Goal: Check status

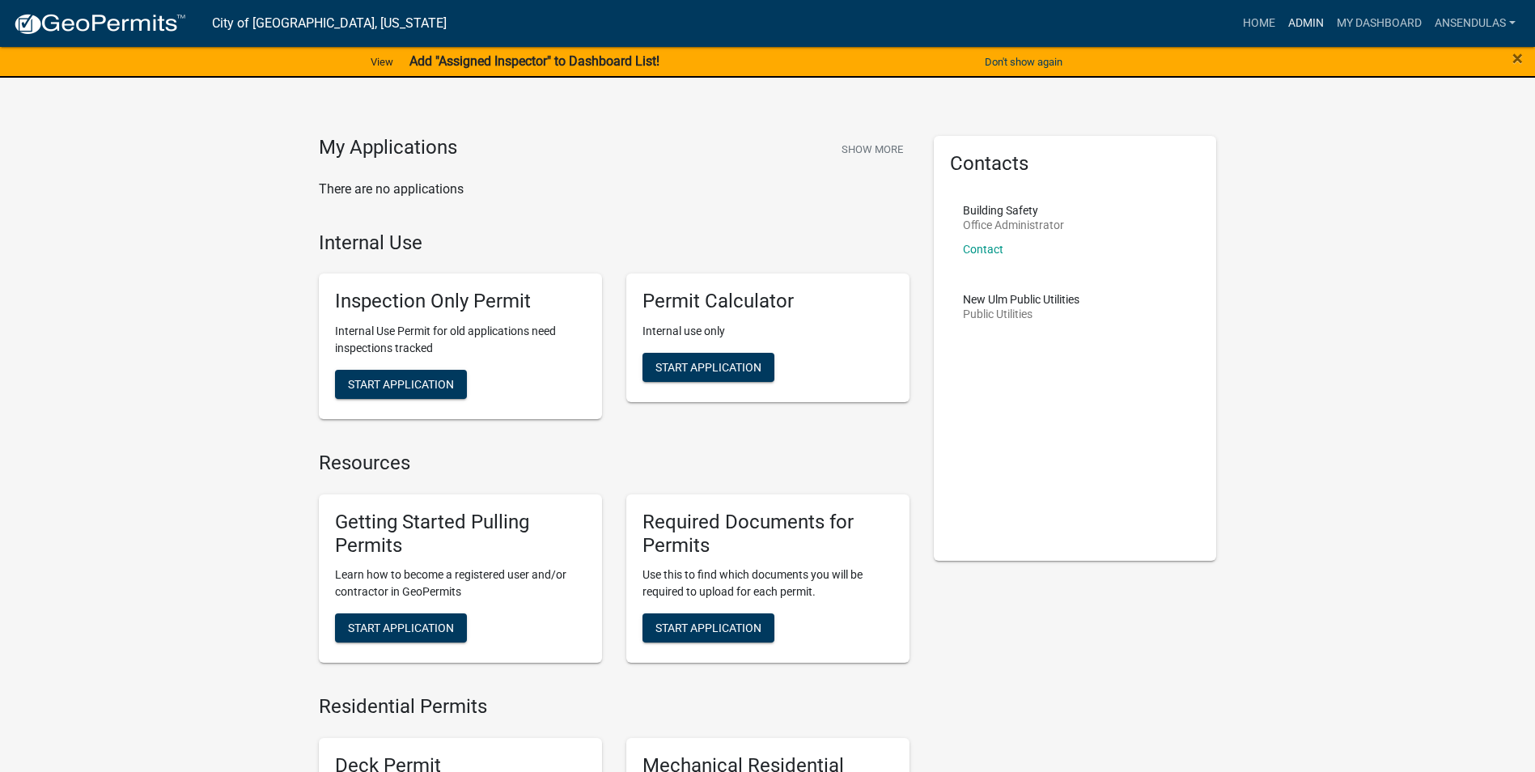
click at [1298, 24] on link "Admin" at bounding box center [1306, 23] width 49 height 31
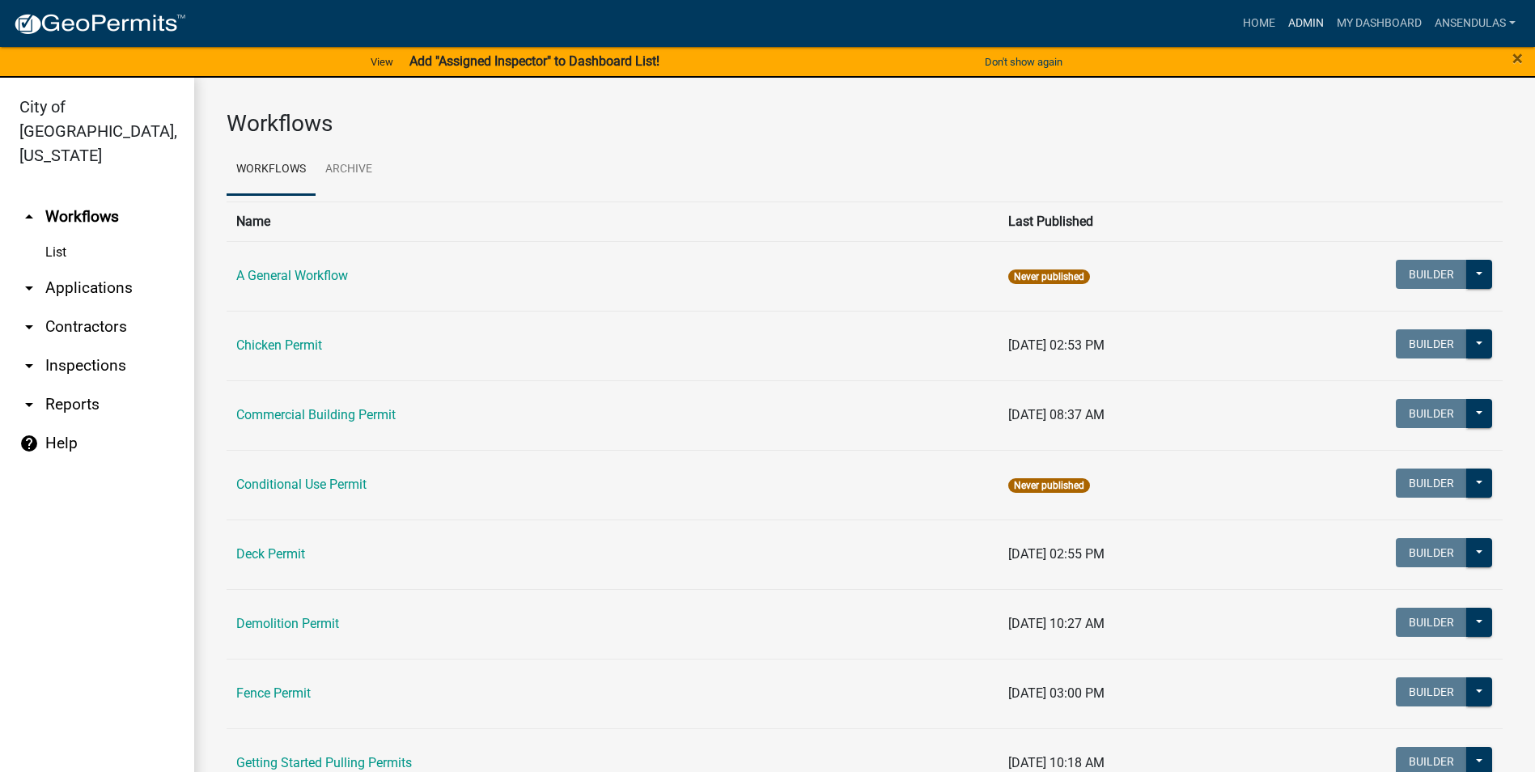
click at [1289, 26] on link "Admin" at bounding box center [1306, 23] width 49 height 31
click at [1310, 18] on link "Admin" at bounding box center [1306, 23] width 49 height 31
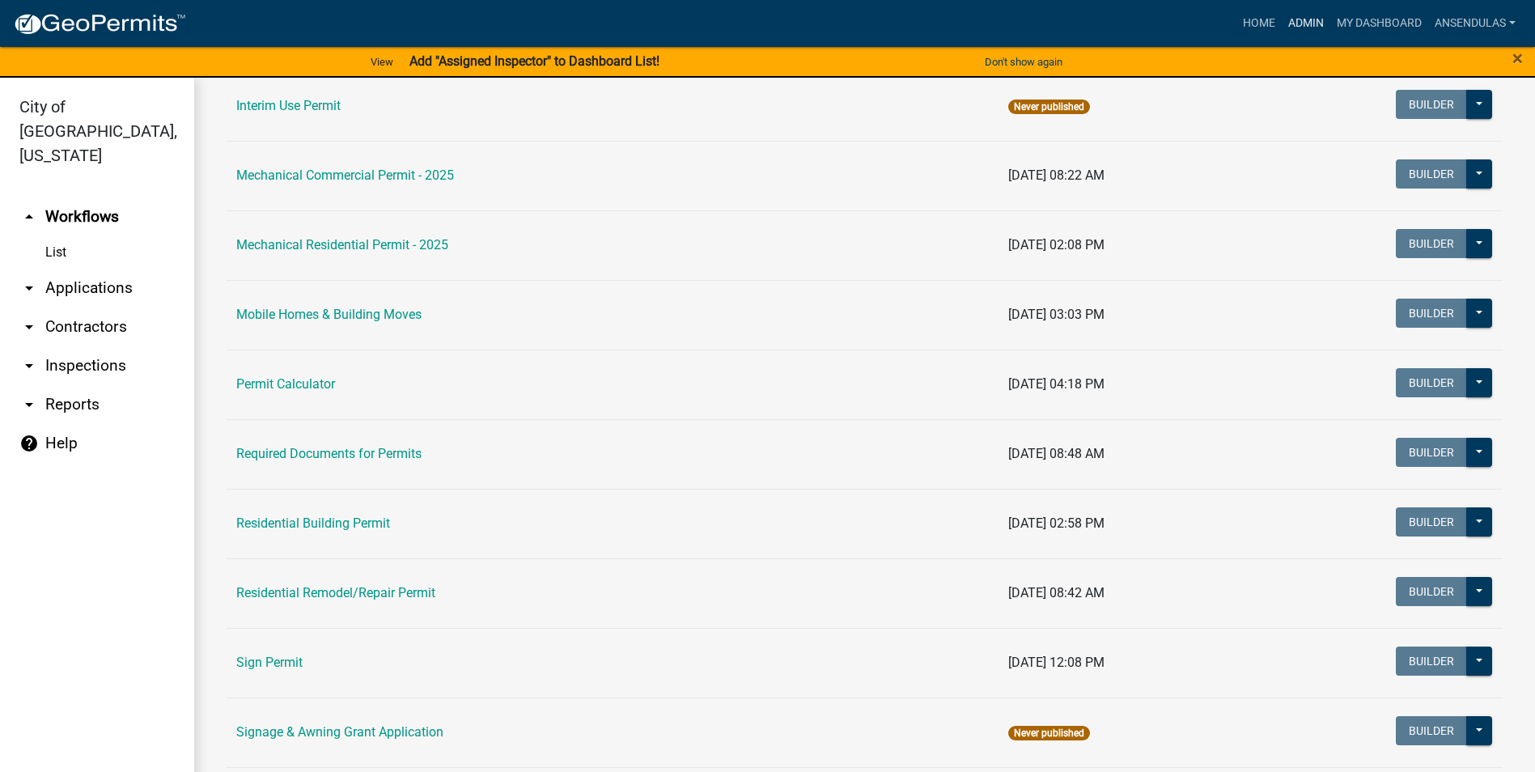
scroll to position [890, 0]
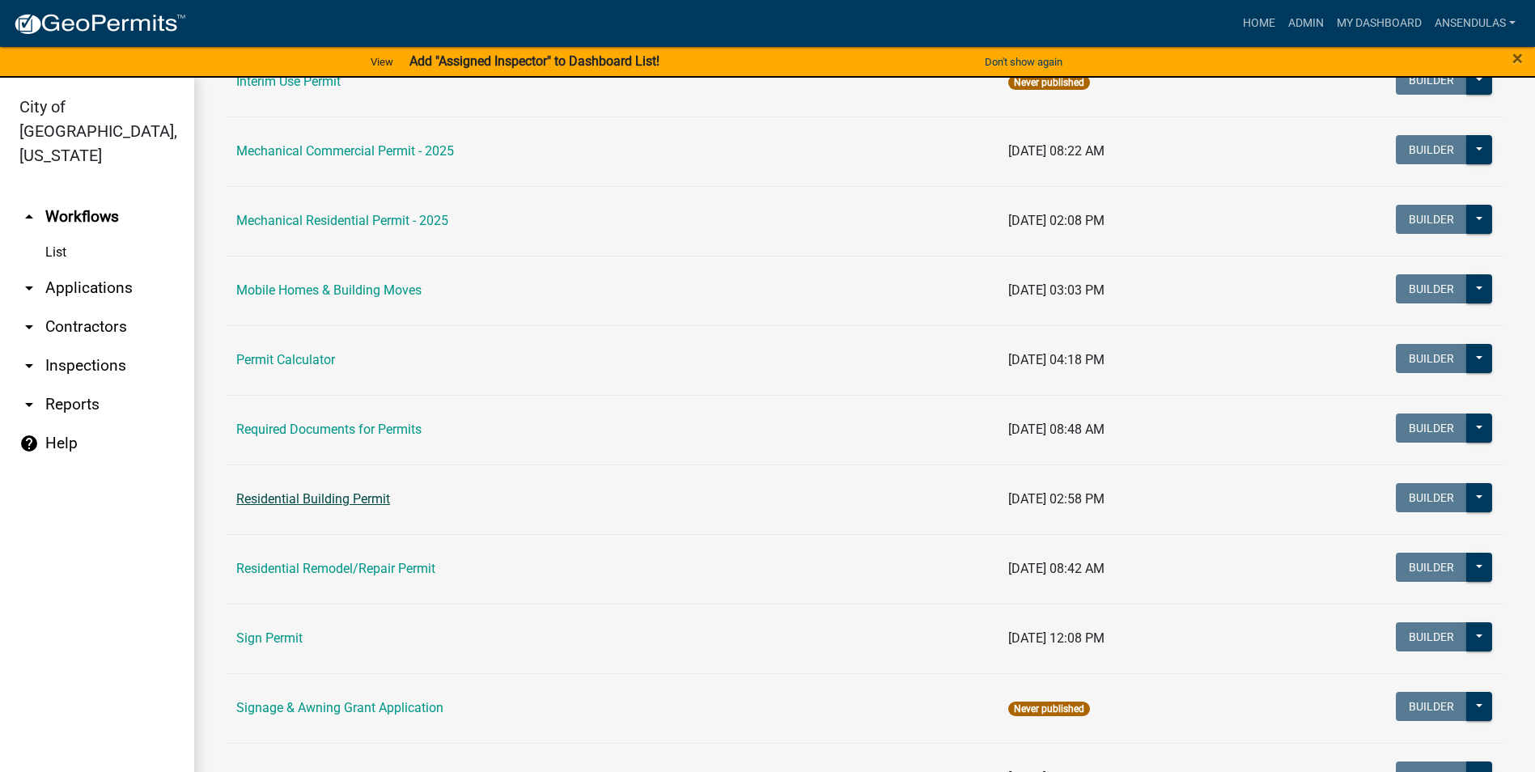
click at [314, 499] on link "Residential Building Permit" at bounding box center [313, 498] width 154 height 15
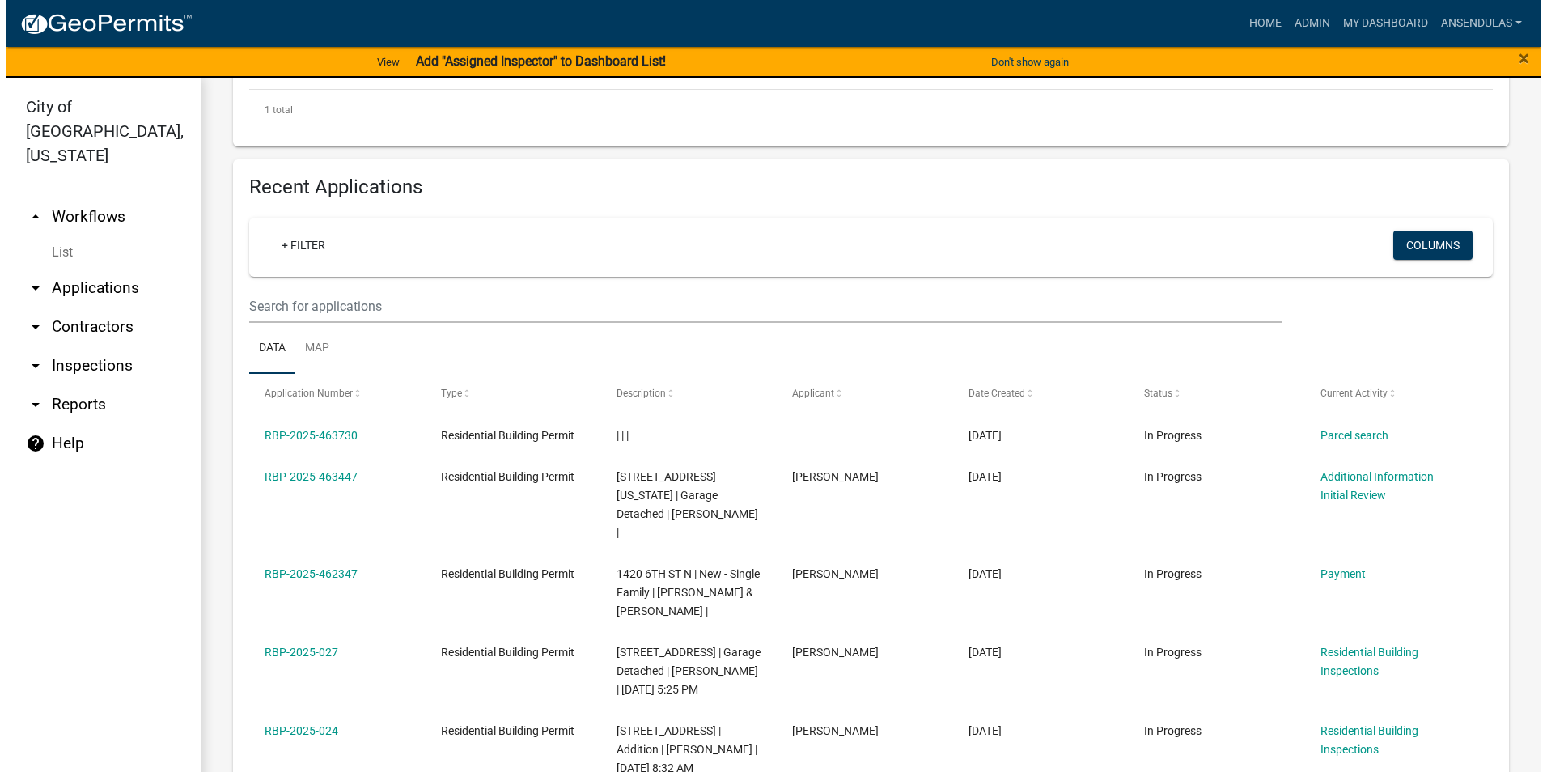
scroll to position [728, 0]
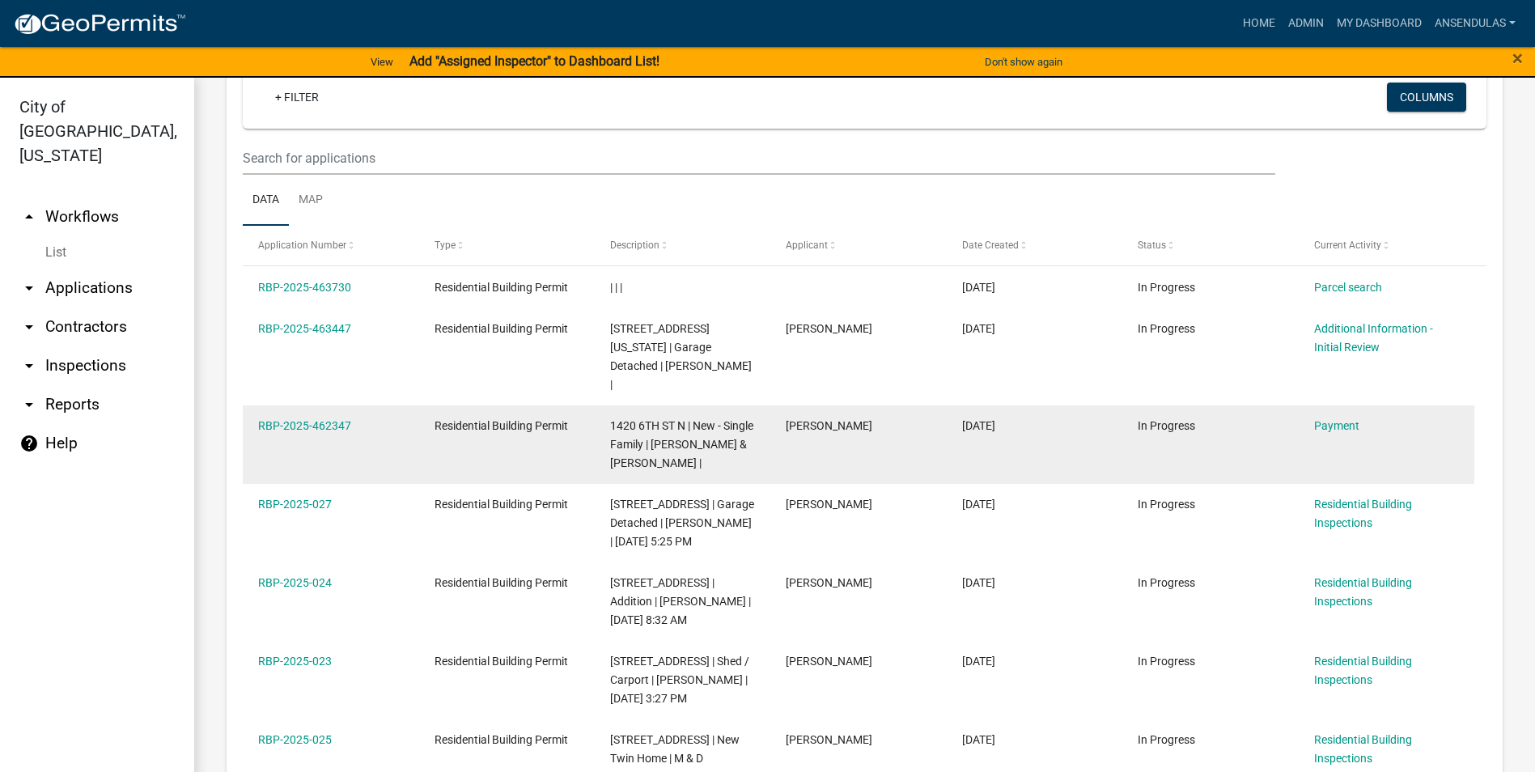
click at [321, 405] on datatable-body-cell "RBP-2025-462347" at bounding box center [331, 444] width 176 height 79
click at [322, 419] on link "RBP-2025-462347" at bounding box center [304, 425] width 93 height 13
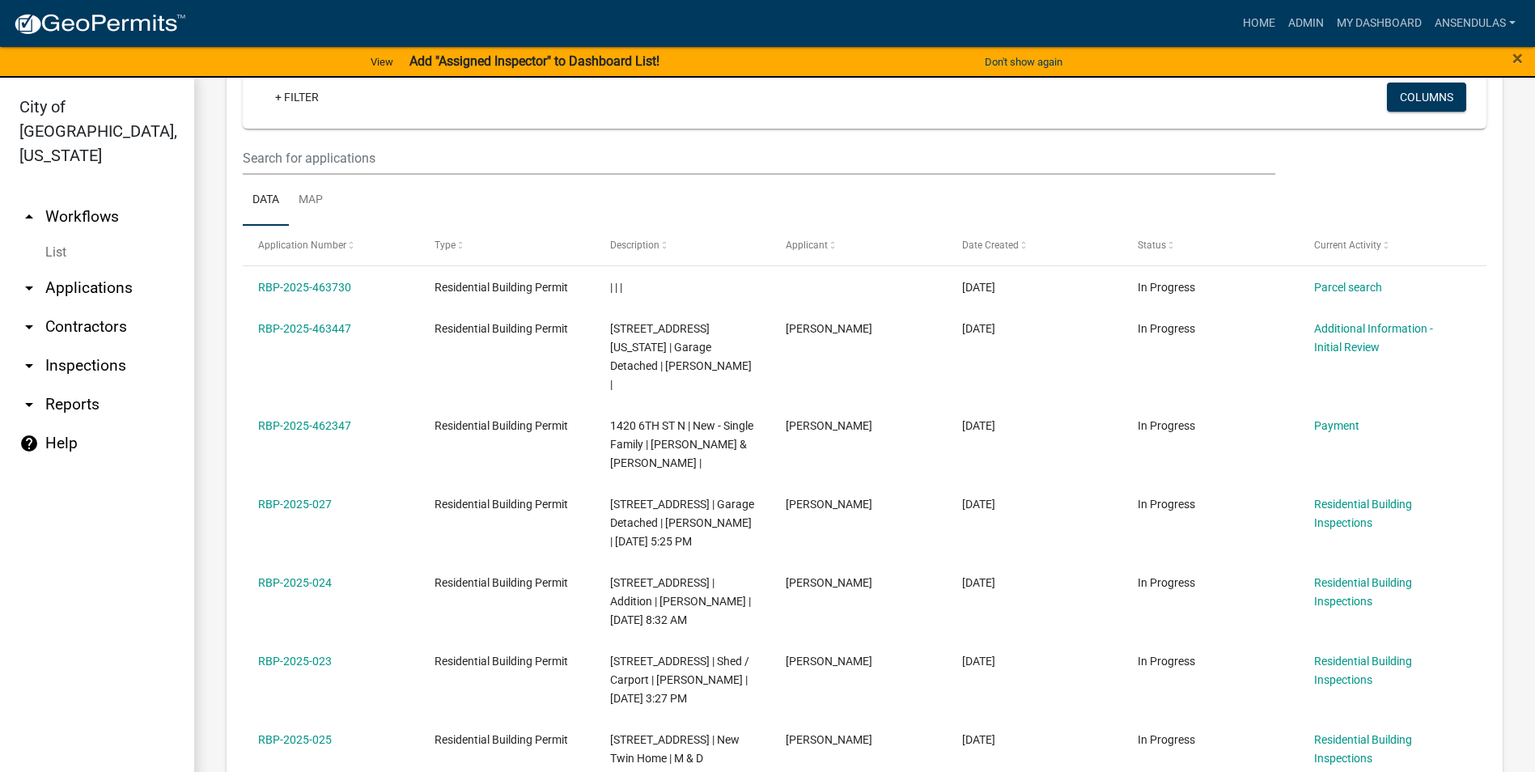
scroll to position [971, 0]
